Goal: Task Accomplishment & Management: Use online tool/utility

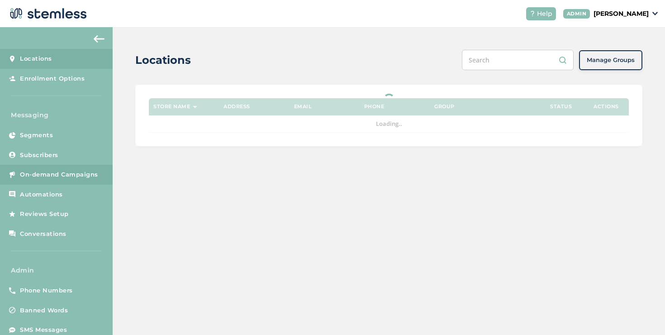
click at [78, 176] on span "On-demand Campaigns" at bounding box center [59, 174] width 78 height 9
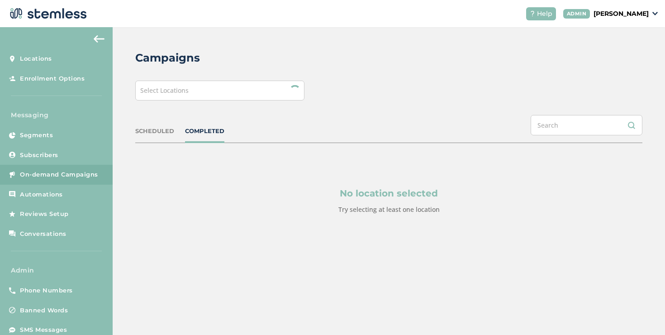
click at [206, 97] on div "Select Locations" at bounding box center [219, 90] width 169 height 20
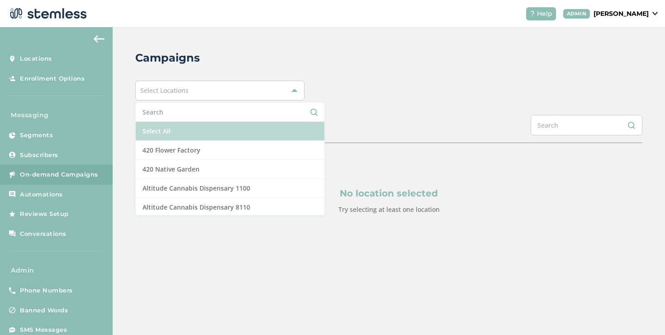
click at [183, 126] on li "Select All" at bounding box center [230, 131] width 189 height 19
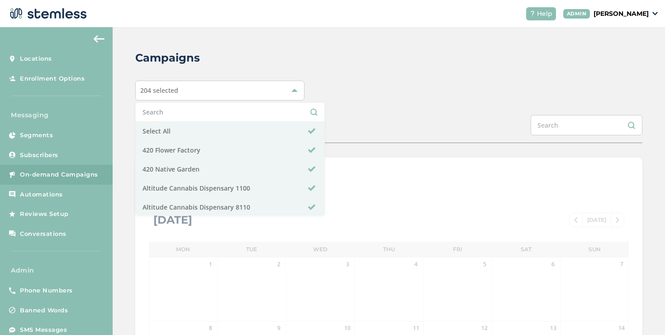
click at [382, 120] on div "SCHEDULED COMPLETED" at bounding box center [388, 129] width 507 height 28
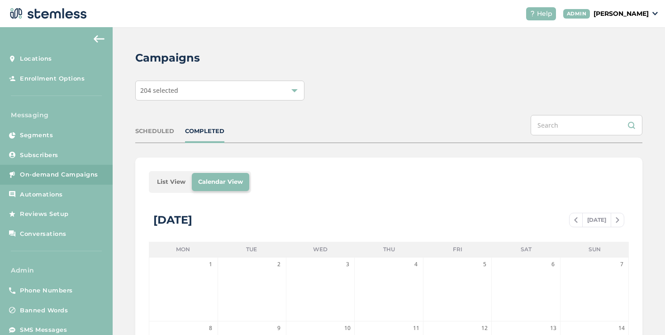
click at [159, 181] on li "List View" at bounding box center [171, 182] width 41 height 18
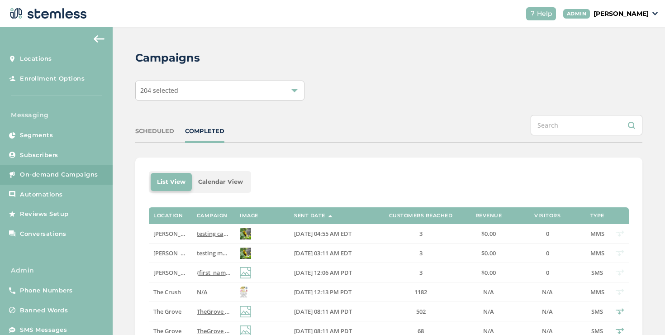
scroll to position [7, 0]
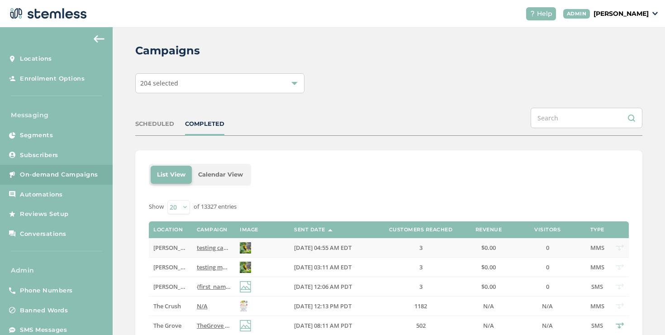
click at [166, 244] on span "[PERSON_NAME] Test store" at bounding box center [190, 247] width 75 height 8
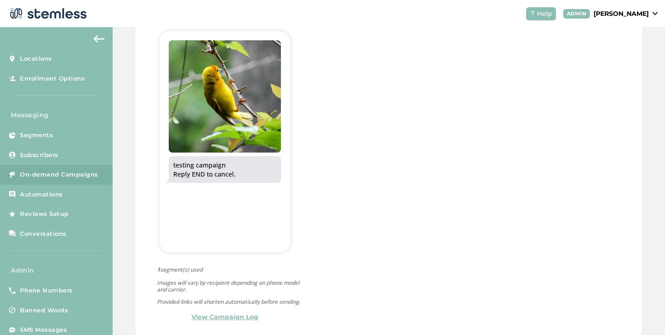
scroll to position [300, 0]
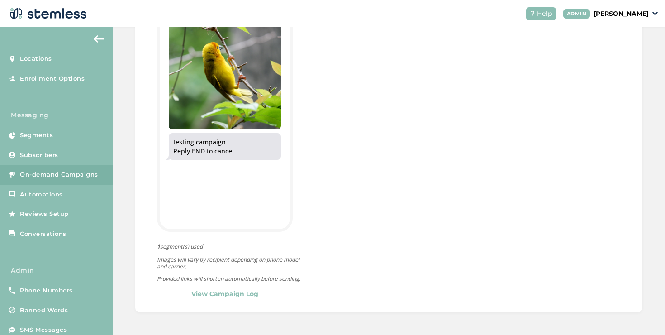
click at [219, 296] on link "View Campaign Log" at bounding box center [224, 293] width 67 height 9
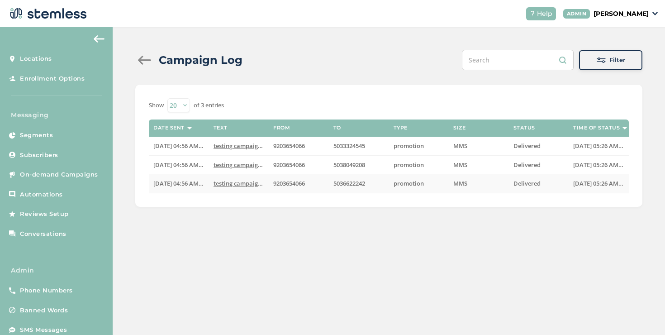
click at [215, 187] on span "testing campaign Reply END to cancel" at bounding box center [265, 183] width 104 height 8
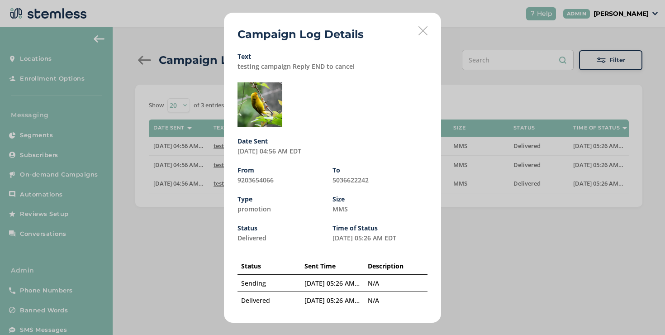
click at [424, 34] on icon at bounding box center [422, 30] width 9 height 9
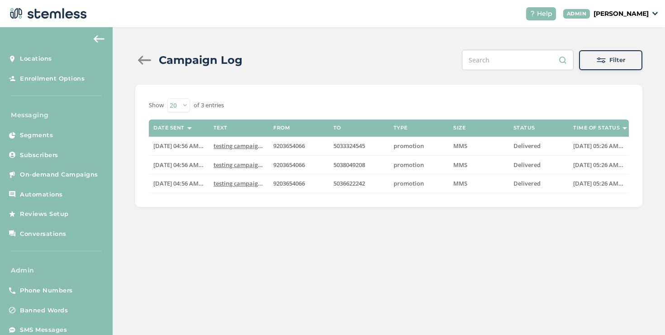
click at [617, 11] on p "[PERSON_NAME]" at bounding box center [620, 13] width 55 height 9
click at [617, 63] on span "Impersonate" at bounding box center [625, 65] width 44 height 9
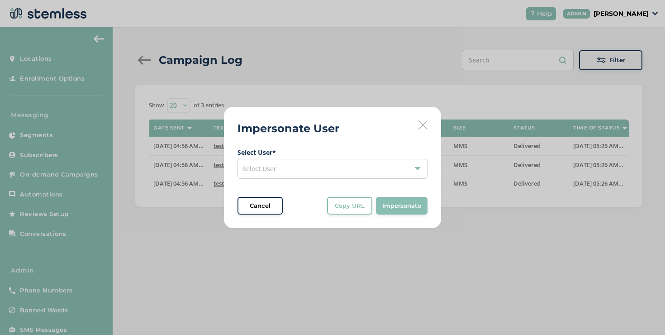
click at [338, 170] on div "Select User" at bounding box center [332, 169] width 190 height 20
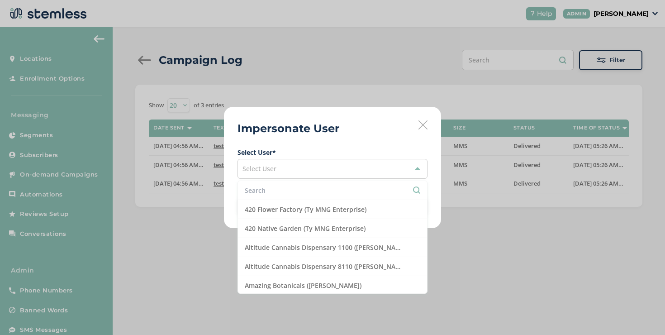
click at [302, 194] on input "text" at bounding box center [332, 189] width 175 height 9
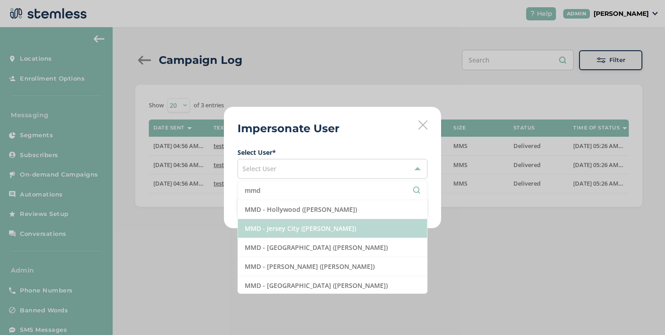
type input "mmd"
click at [286, 219] on li "MMD - Jersey City (Ilana Dreicer)" at bounding box center [332, 228] width 189 height 19
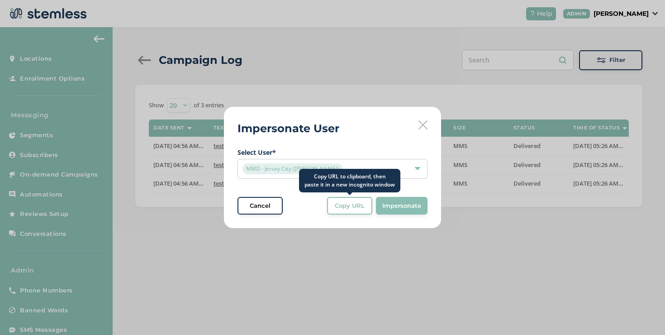
click at [349, 204] on span "Copy URL" at bounding box center [350, 205] width 30 height 9
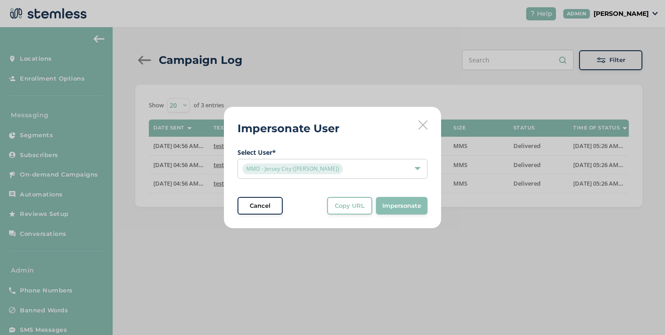
click at [337, 166] on div "MMD - Jersey City (Ilana Dreicer)" at bounding box center [327, 168] width 171 height 11
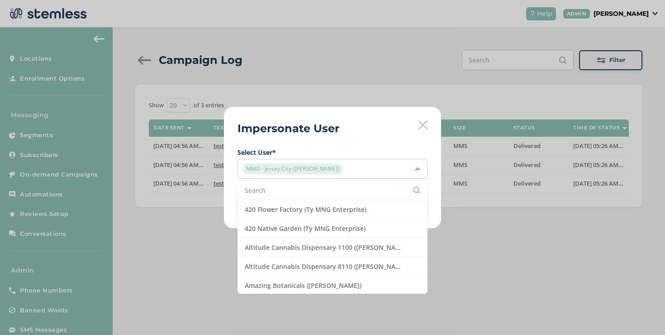
click at [307, 184] on li at bounding box center [332, 190] width 189 height 19
click at [307, 186] on input "text" at bounding box center [332, 189] width 175 height 9
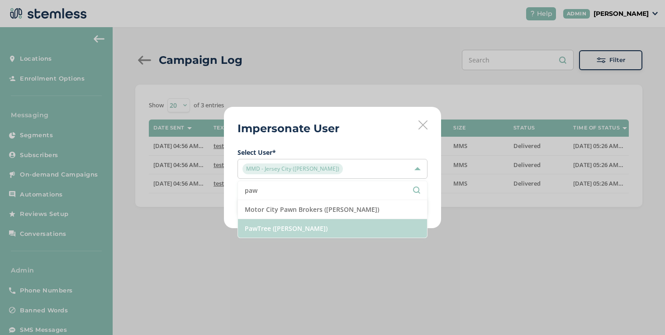
type input "paw"
click at [294, 229] on li "PawTree (Jana Gilmore)" at bounding box center [332, 228] width 189 height 19
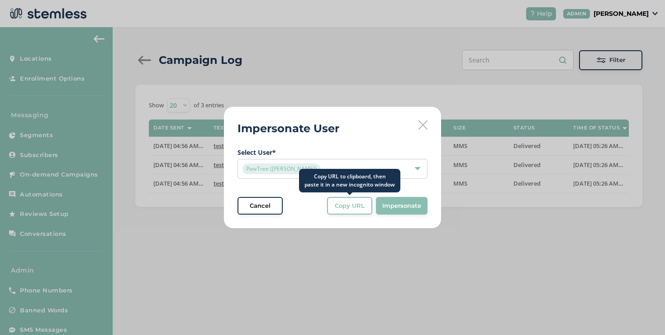
click at [343, 206] on span "Copy URL" at bounding box center [350, 205] width 30 height 9
click at [336, 209] on span "Copy URL" at bounding box center [350, 205] width 30 height 9
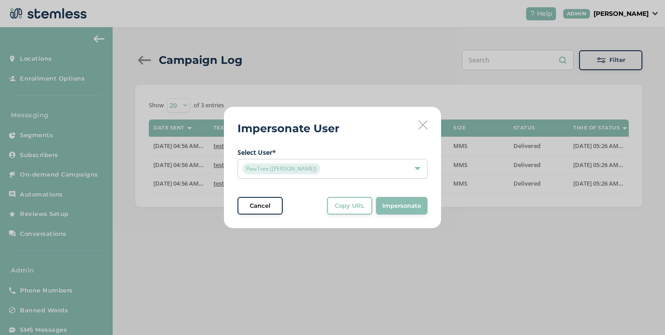
click at [358, 175] on div "PawTree (Jana Gilmore)" at bounding box center [332, 169] width 190 height 20
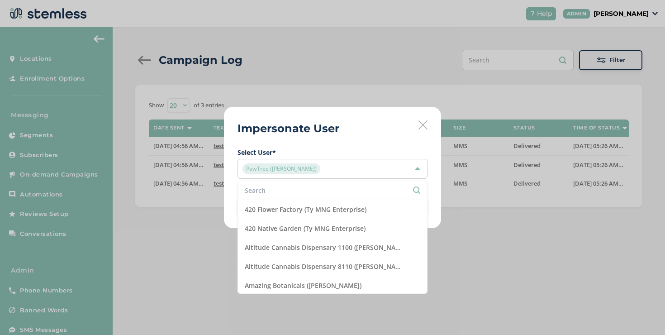
click at [295, 194] on input "text" at bounding box center [332, 189] width 175 height 9
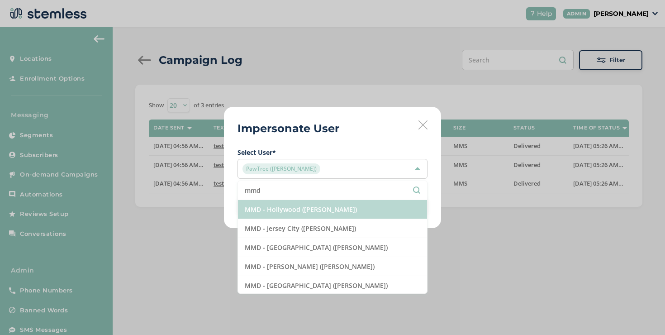
type input "mmd"
click at [287, 213] on li "MMD - Hollywood (Ilana Dreicer)" at bounding box center [332, 209] width 189 height 19
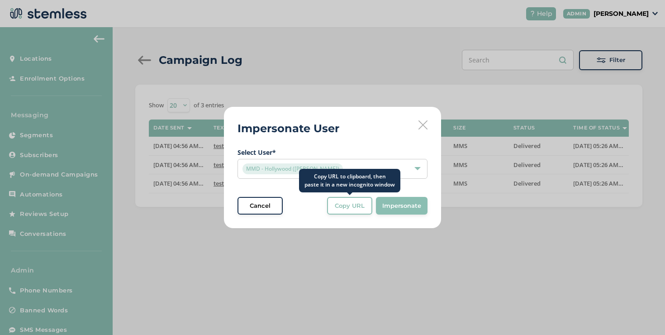
click at [352, 213] on button "Copy URL" at bounding box center [349, 206] width 45 height 18
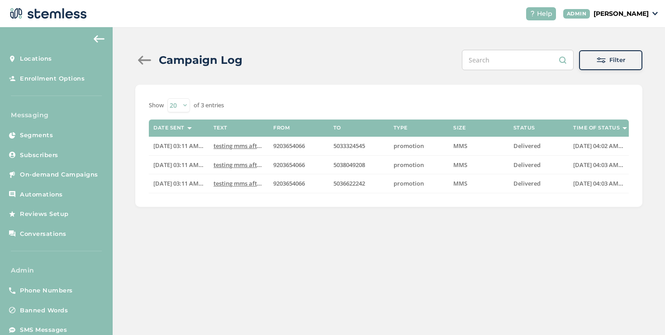
click at [141, 63] on div at bounding box center [144, 60] width 18 height 9
